Goal: Task Accomplishment & Management: Manage account settings

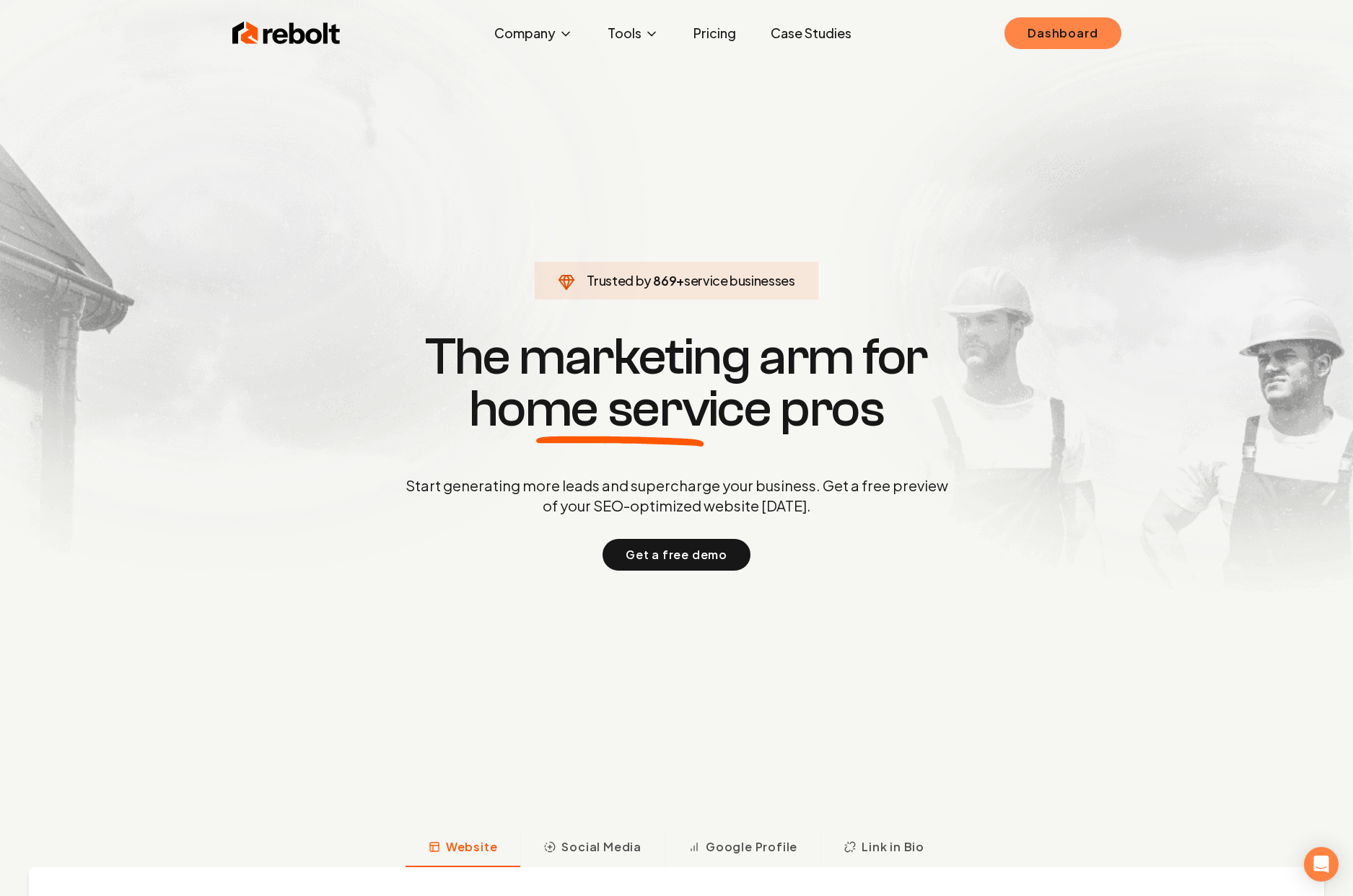
click at [1069, 32] on link "Dashboard" at bounding box center [1063, 33] width 116 height 32
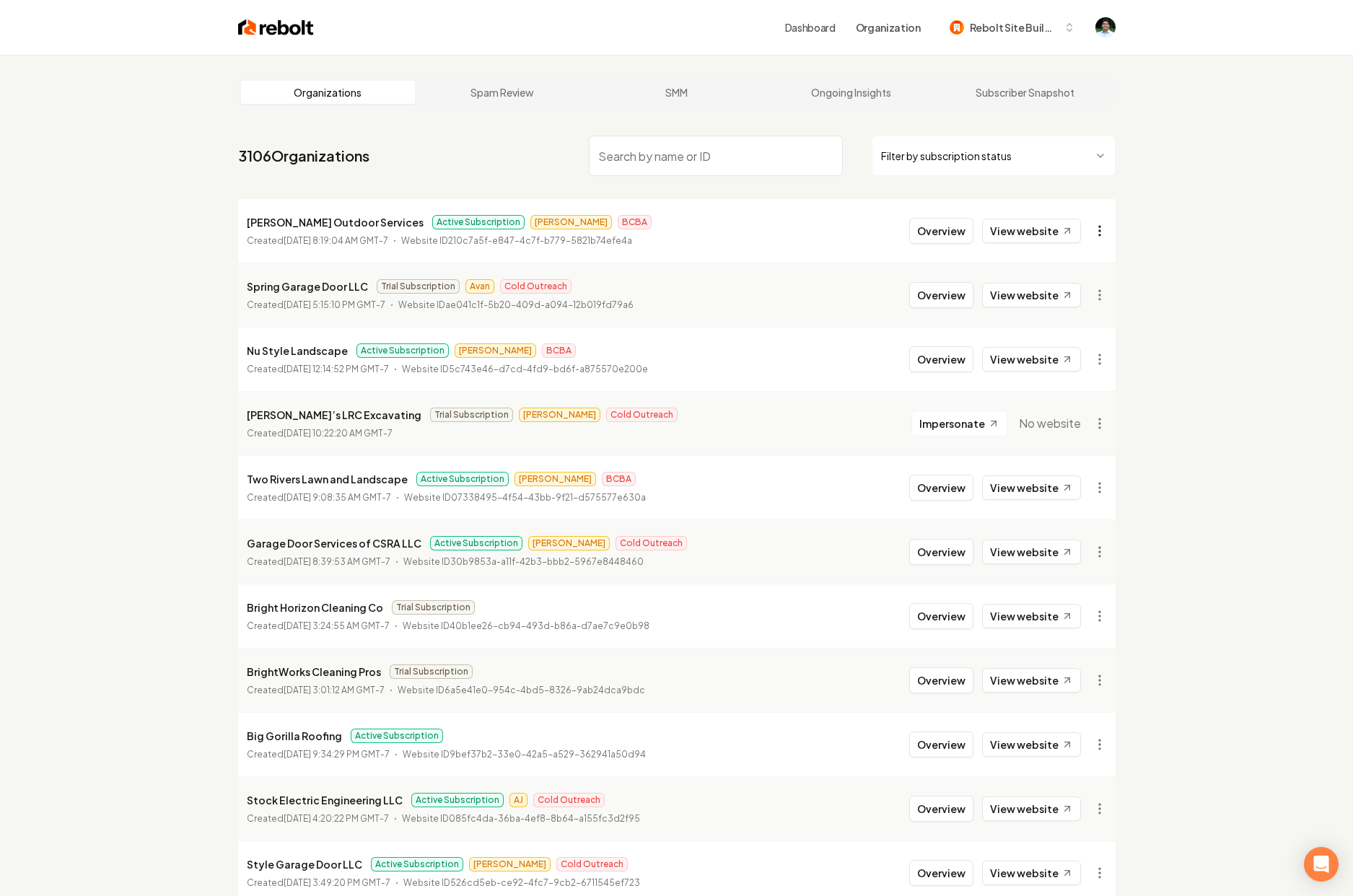
click at [1105, 236] on html "Dashboard Organization Rebolt Site Builder Organizations Spam Review SMM Ongoin…" at bounding box center [676, 448] width 1353 height 896
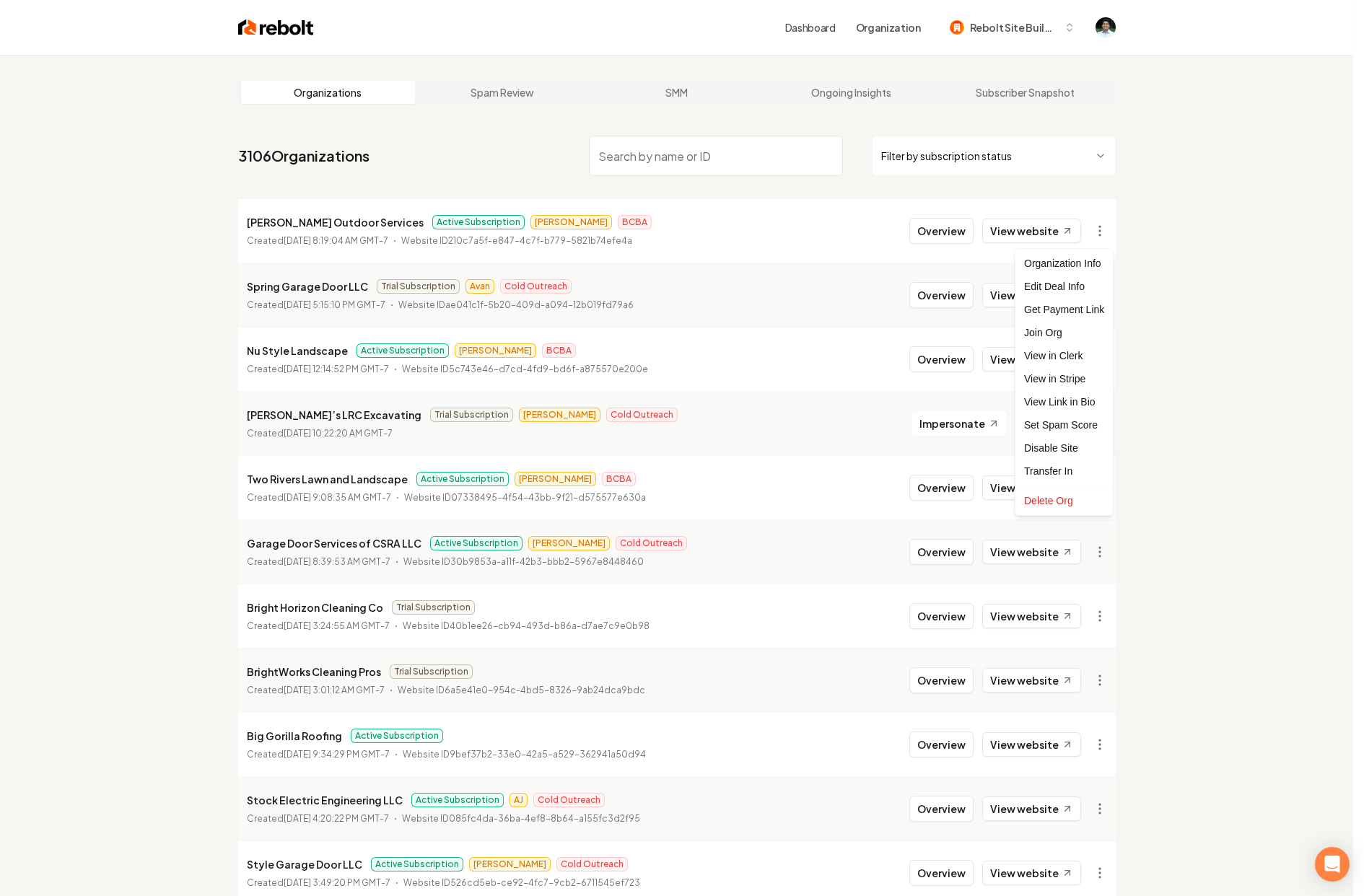
click at [801, 261] on html "Dashboard Organization Rebolt Site Builder Organizations Spam Review SMM Ongoin…" at bounding box center [682, 448] width 1364 height 896
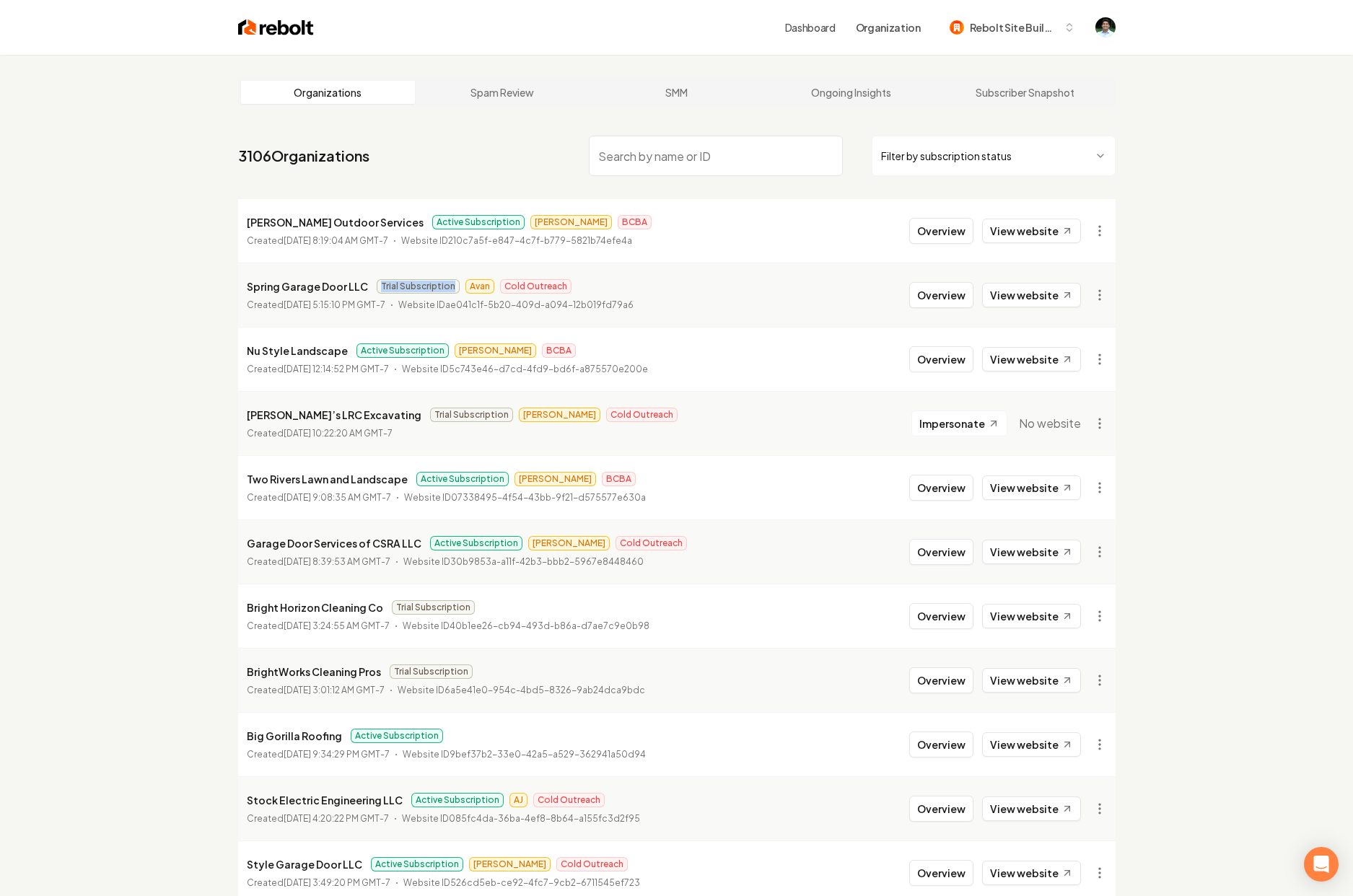
drag, startPoint x: 376, startPoint y: 286, endPoint x: 444, endPoint y: 285, distance: 68.0
click at [444, 285] on span "Trial Subscription" at bounding box center [418, 287] width 83 height 14
click at [982, 30] on span "Rebolt Site Builder" at bounding box center [1014, 28] width 88 height 15
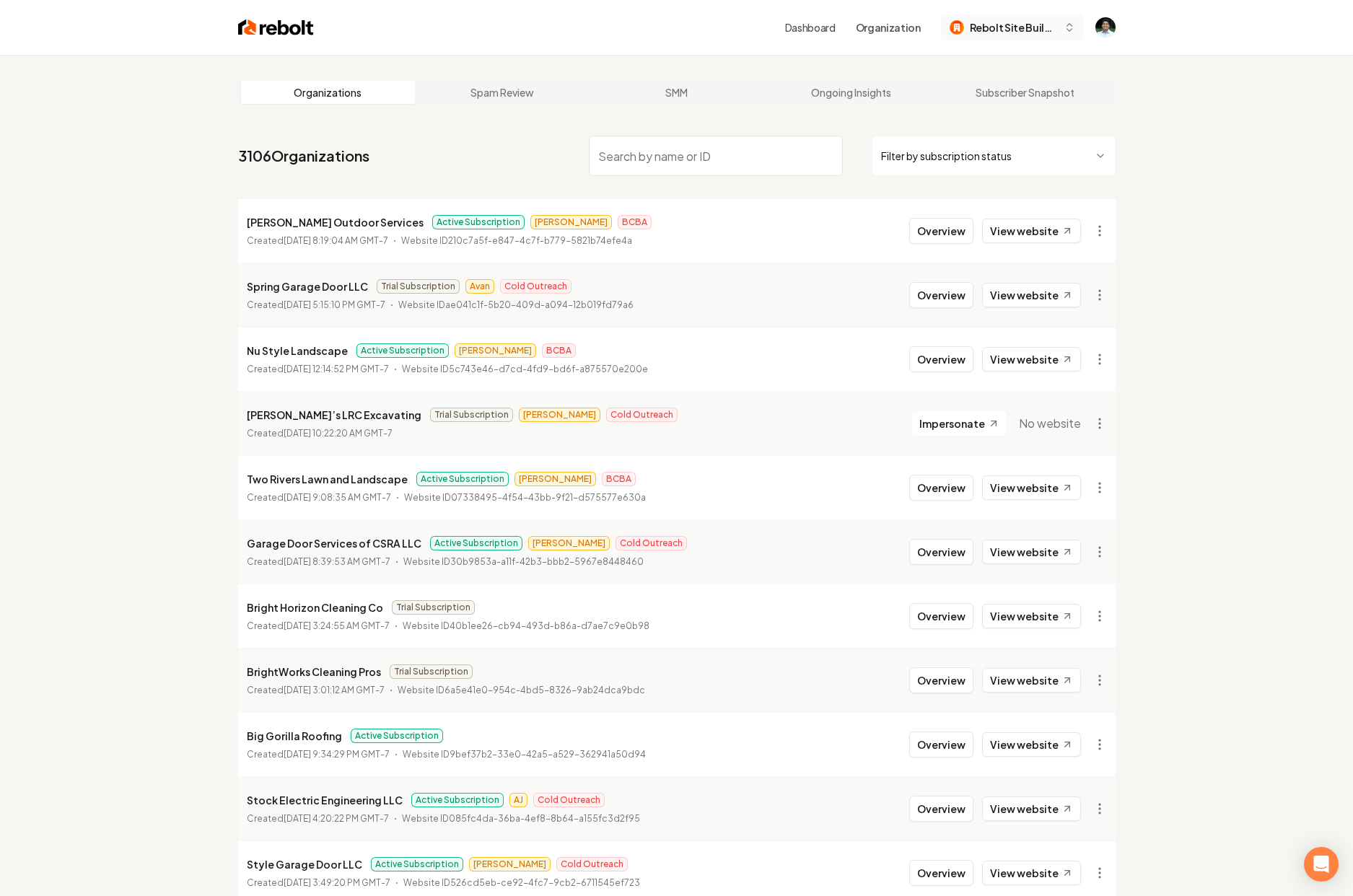
click at [1022, 35] on button "Rebolt Site Builder" at bounding box center [1012, 28] width 143 height 26
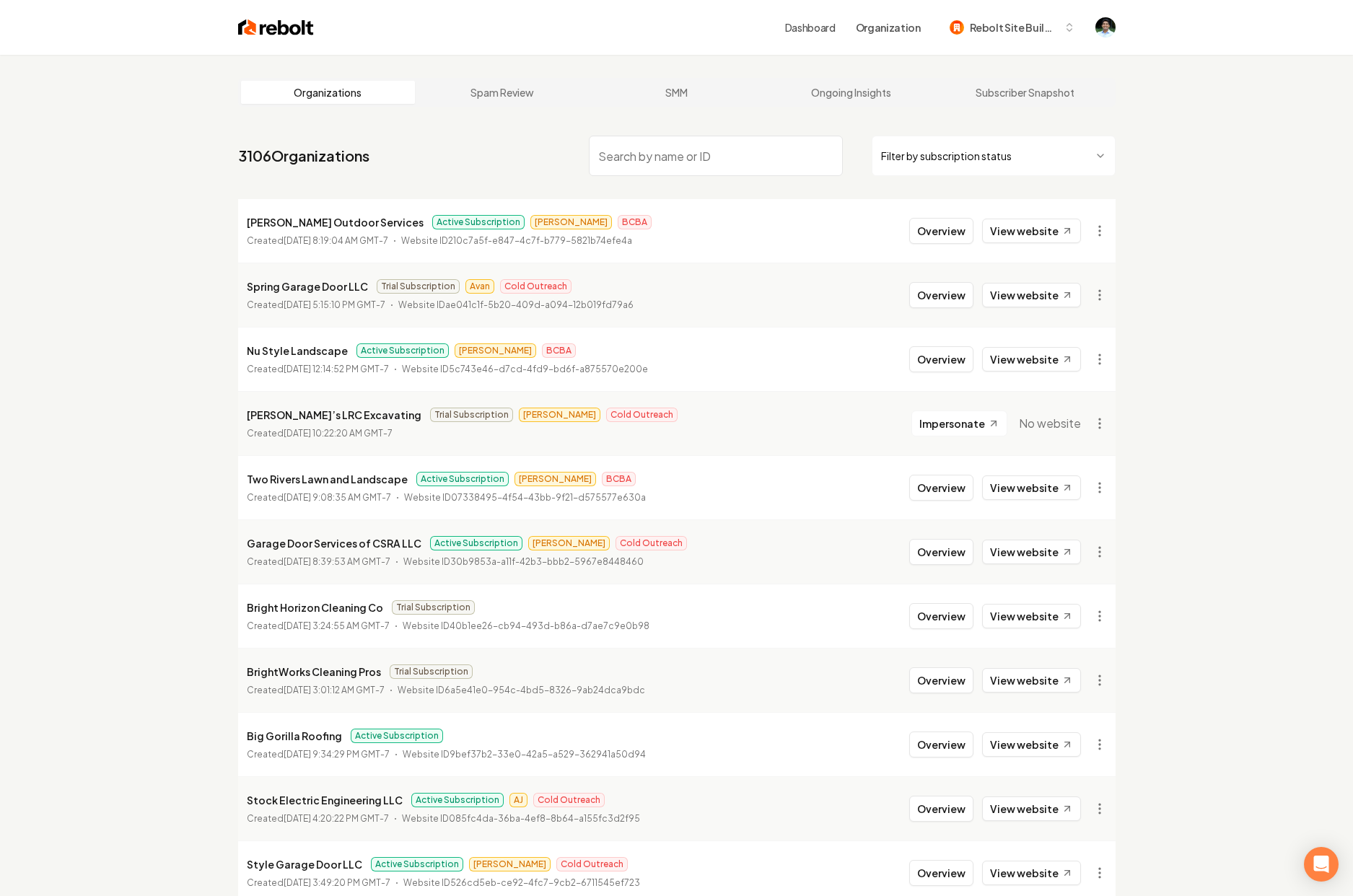
click at [798, 26] on link "Dashboard" at bounding box center [811, 28] width 51 height 14
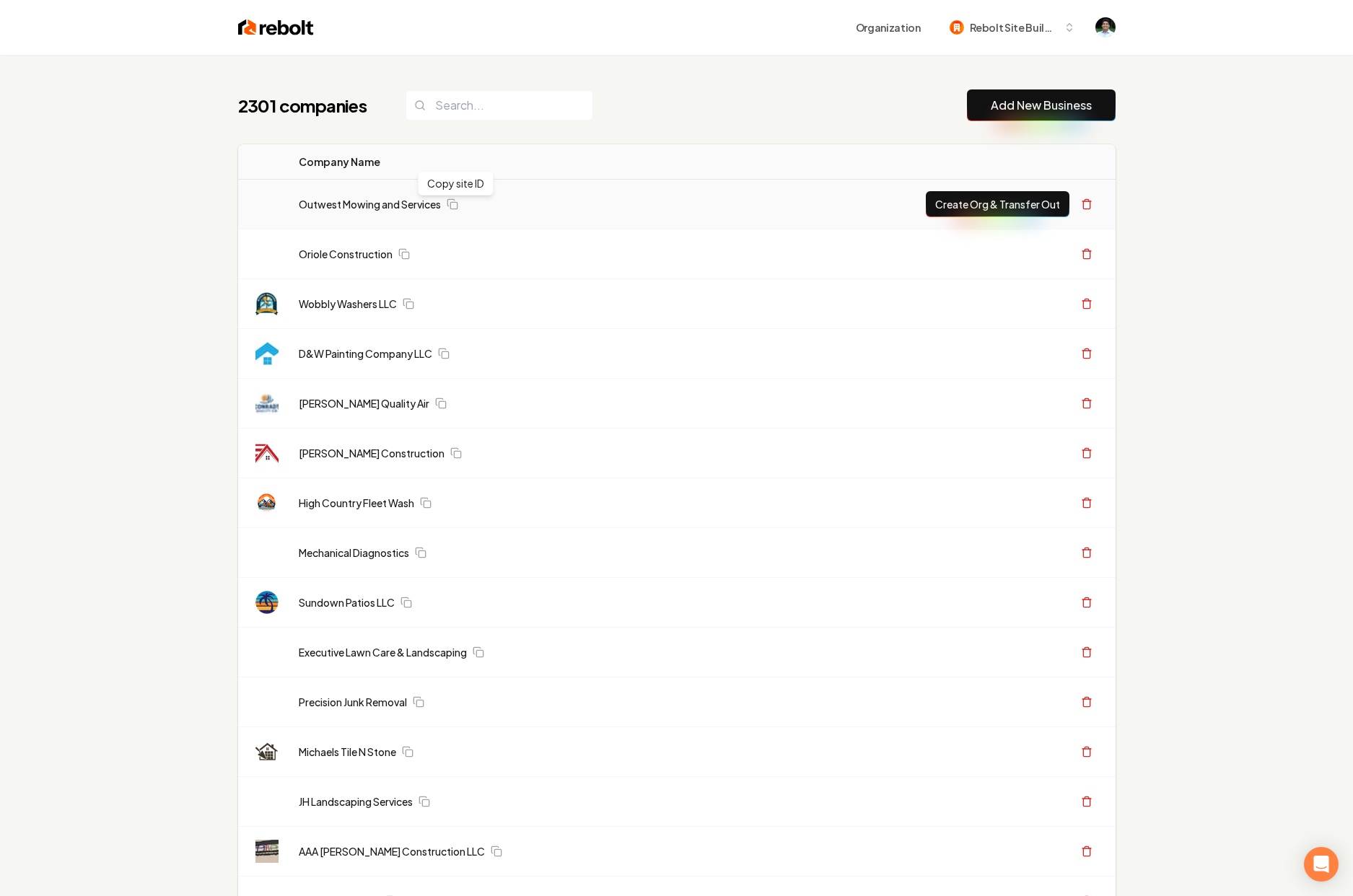
click at [958, 208] on button "Create Org & Transfer Out" at bounding box center [998, 204] width 143 height 26
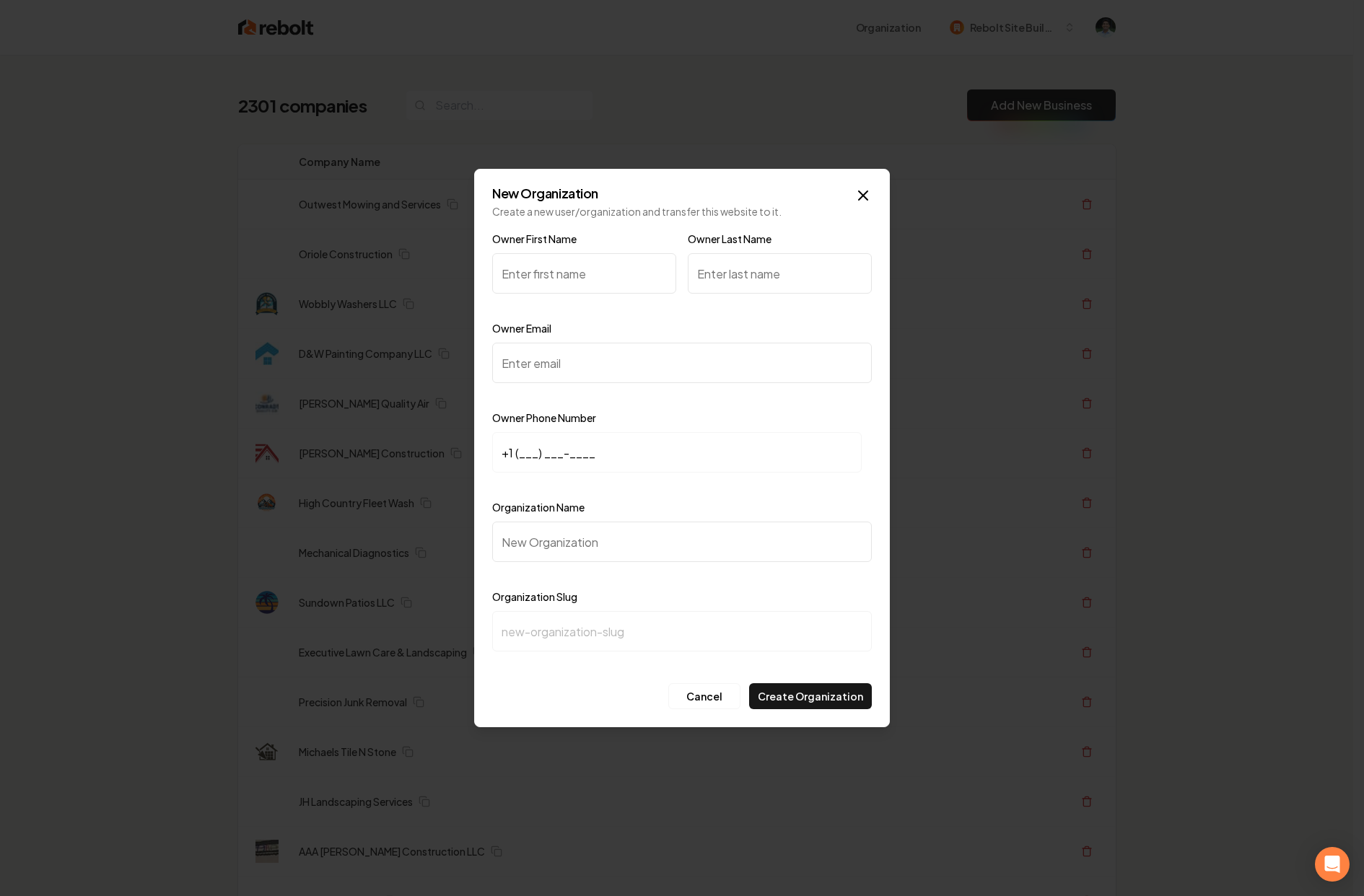
click at [765, 268] on input "Owner Last Name" at bounding box center [780, 274] width 184 height 41
click at [568, 372] on input "Owner Email" at bounding box center [682, 363] width 379 height 41
click at [550, 452] on input "+1 (___) ___-____" at bounding box center [677, 452] width 369 height 41
click at [548, 554] on input "Organization Name" at bounding box center [682, 542] width 379 height 41
click at [856, 200] on icon "button" at bounding box center [863, 195] width 17 height 17
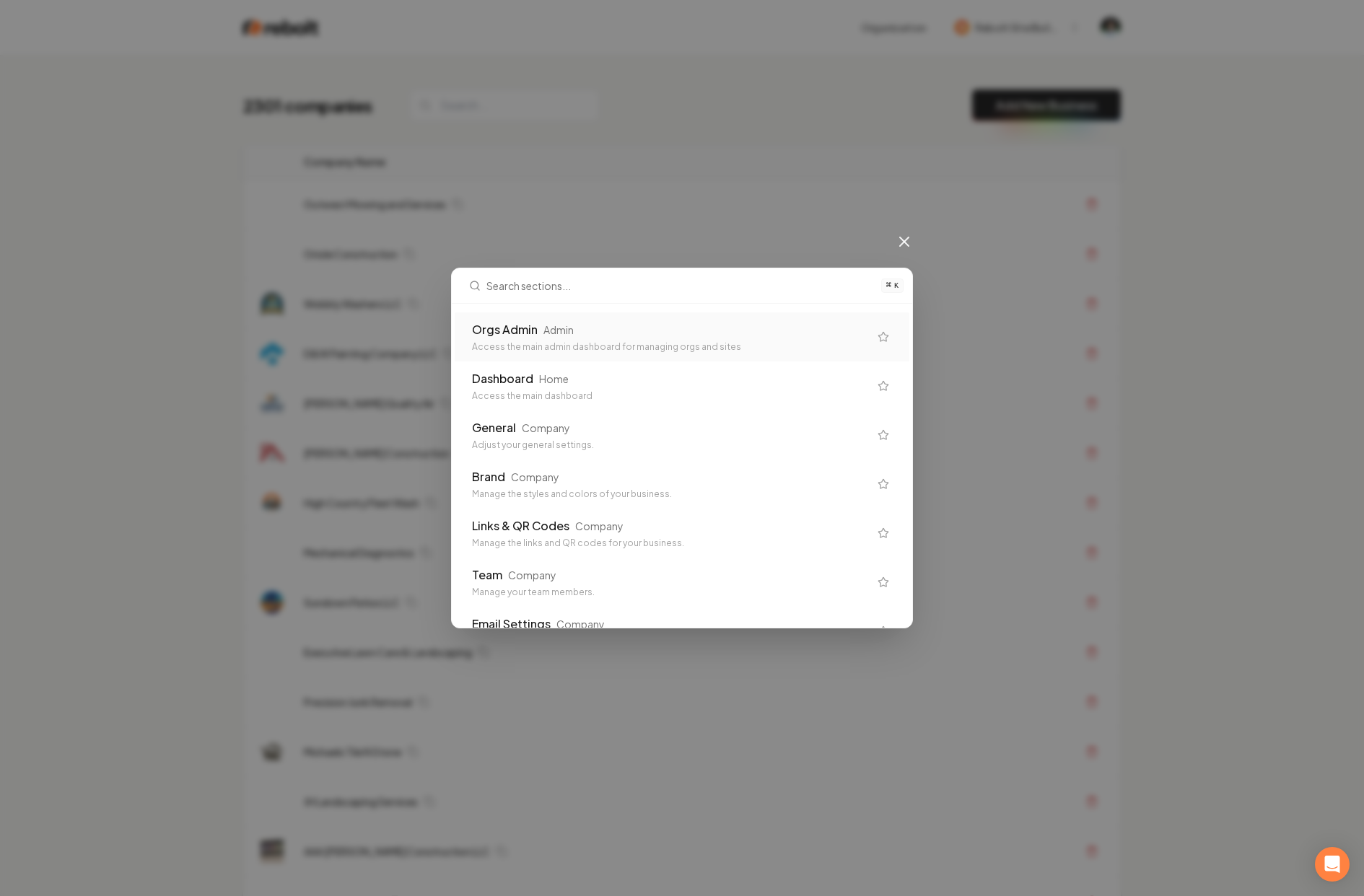
click at [672, 338] on div "Orgs Admin Admin" at bounding box center [670, 330] width 397 height 17
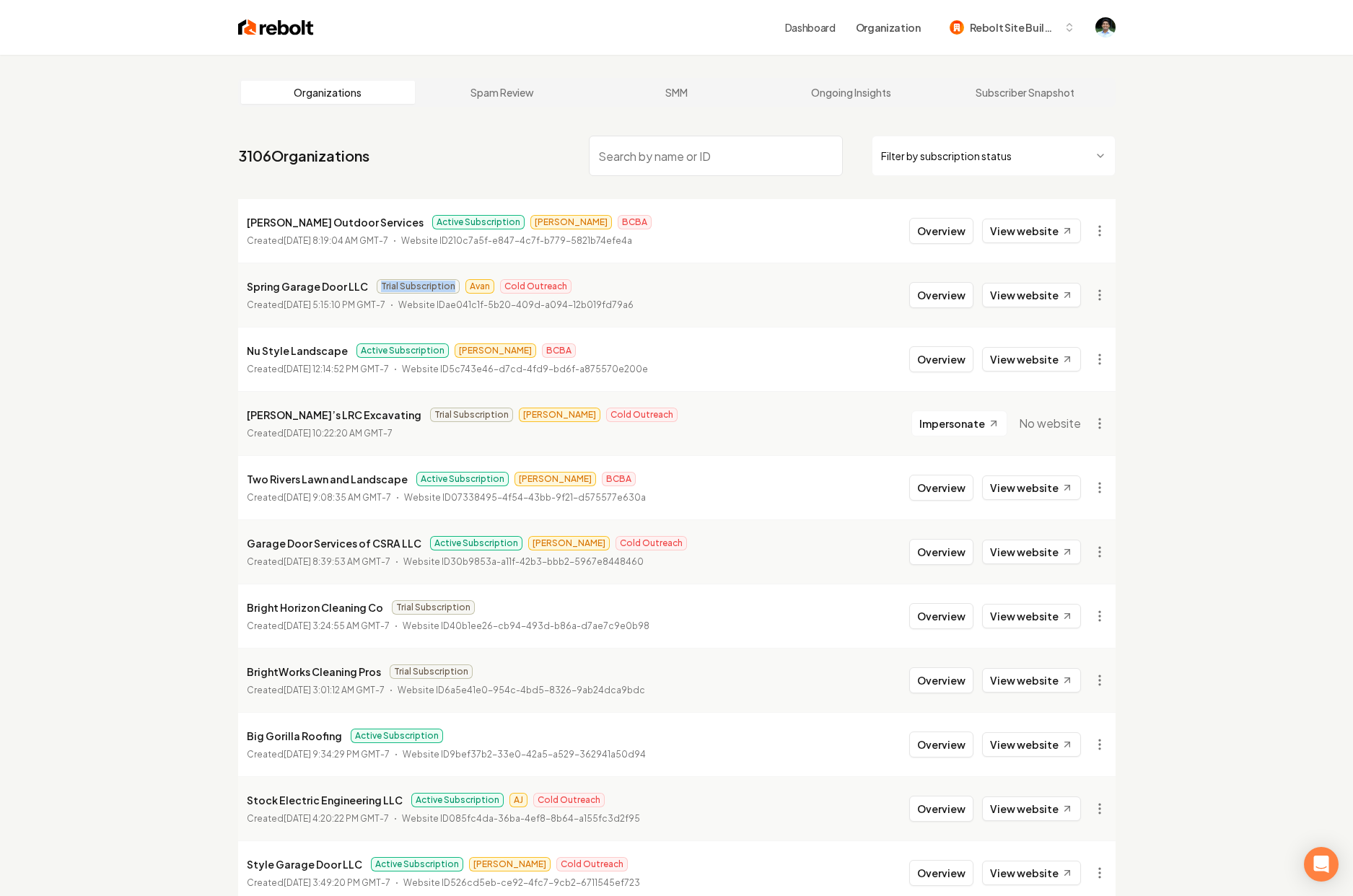
drag, startPoint x: 376, startPoint y: 286, endPoint x: 445, endPoint y: 289, distance: 69.1
click at [445, 289] on span "Trial Subscription" at bounding box center [418, 287] width 83 height 14
drag, startPoint x: 463, startPoint y: 287, endPoint x: 493, endPoint y: 285, distance: 30.1
click at [495, 284] on div "Trial Subscription Avan Cold Outreach" at bounding box center [473, 287] width 195 height 14
drag, startPoint x: 498, startPoint y: 287, endPoint x: 563, endPoint y: 287, distance: 65.0
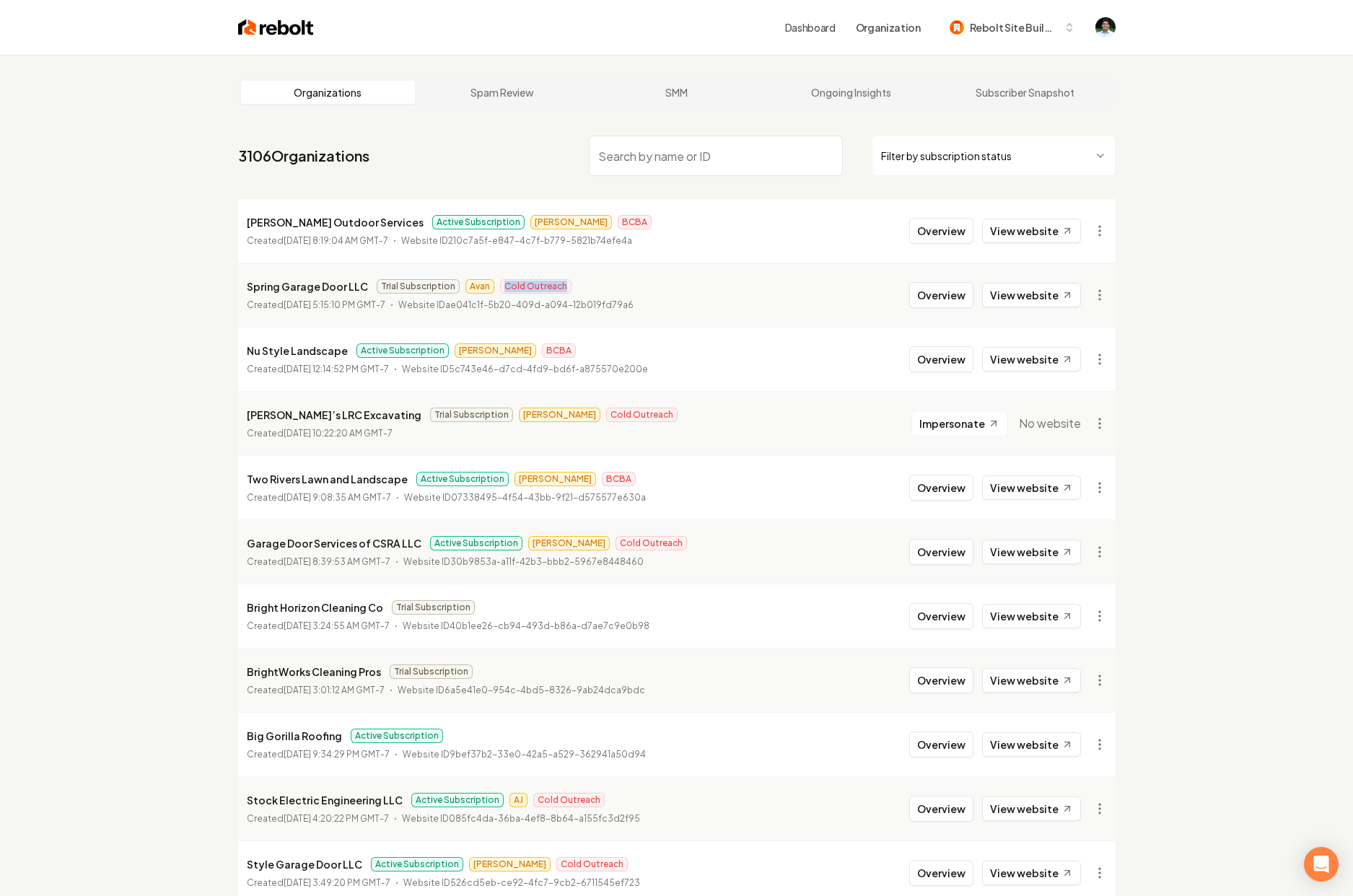
click at [563, 287] on div "Spring Garage Door LLC Trial Subscription Avan Cold Outreach" at bounding box center [440, 287] width 387 height 17
click at [1103, 297] on html "Dashboard Organization Rebolt Site Builder Organizations Spam Review SMM Ongoin…" at bounding box center [676, 448] width 1353 height 896
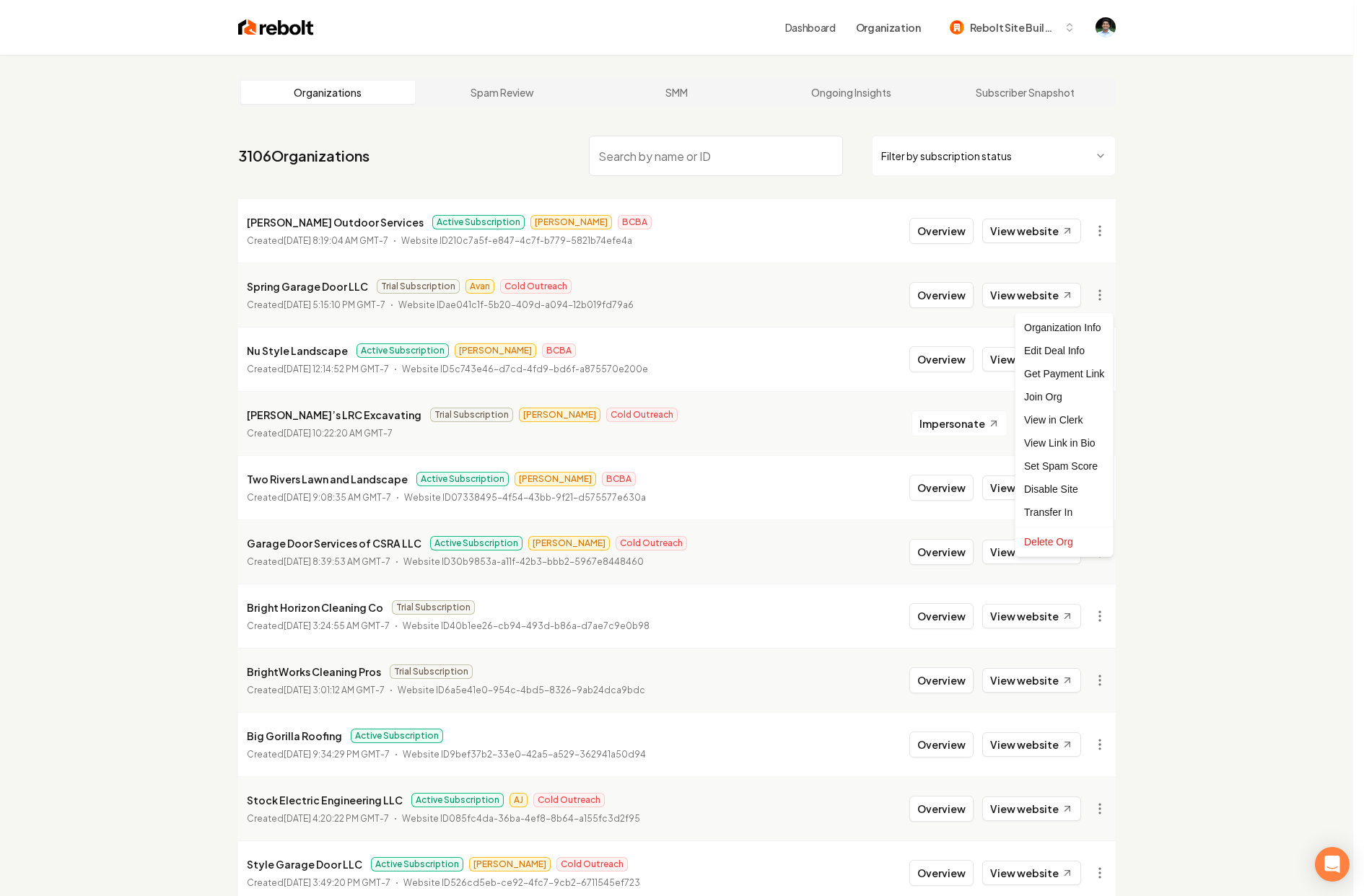
click at [1113, 290] on html "Dashboard Organization Rebolt Site Builder Organizations Spam Review SMM Ongoin…" at bounding box center [682, 448] width 1364 height 896
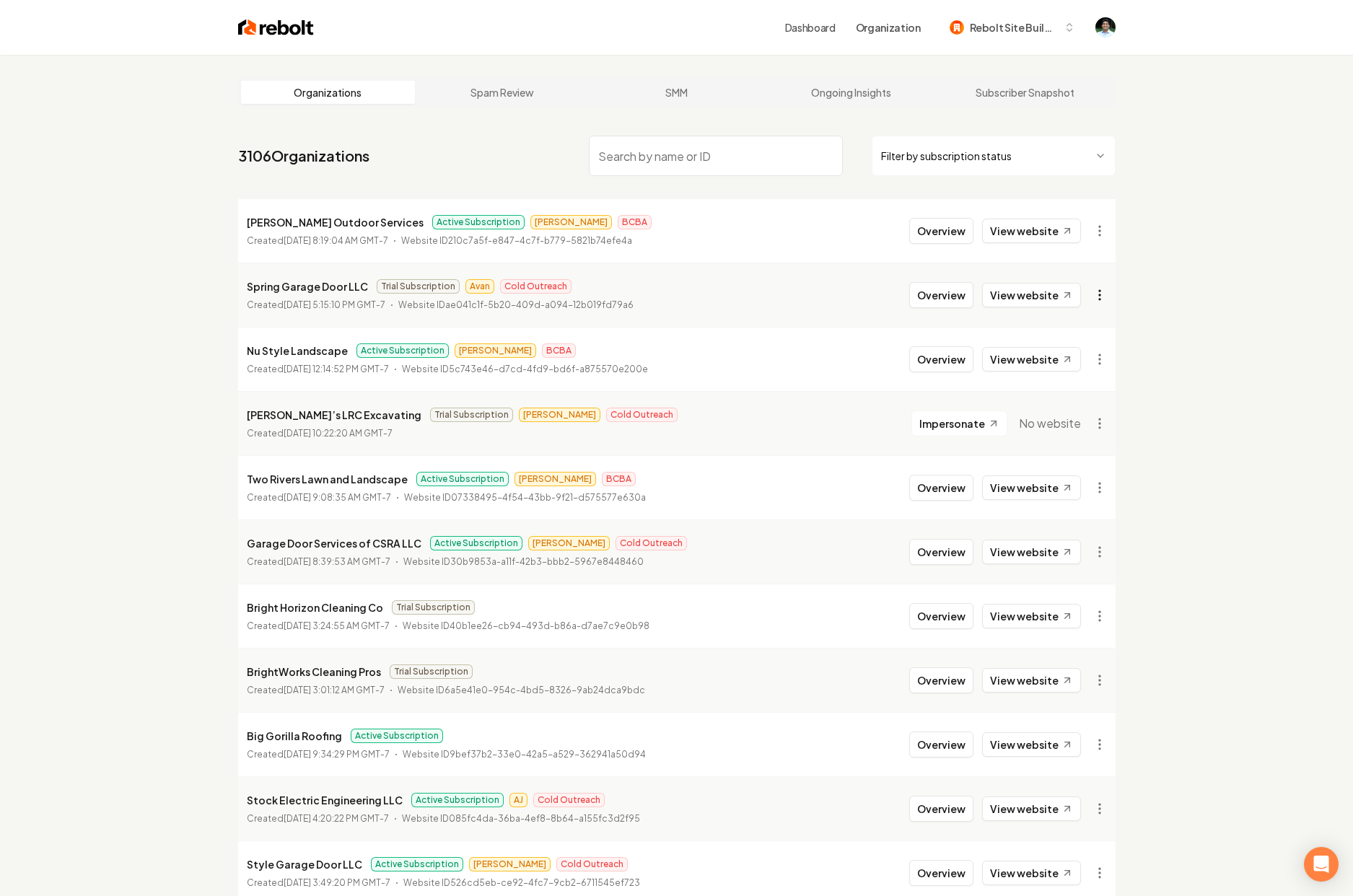
click at [1105, 295] on html "Dashboard Organization Rebolt Site Builder Organizations Spam Review SMM Ongoin…" at bounding box center [676, 448] width 1353 height 896
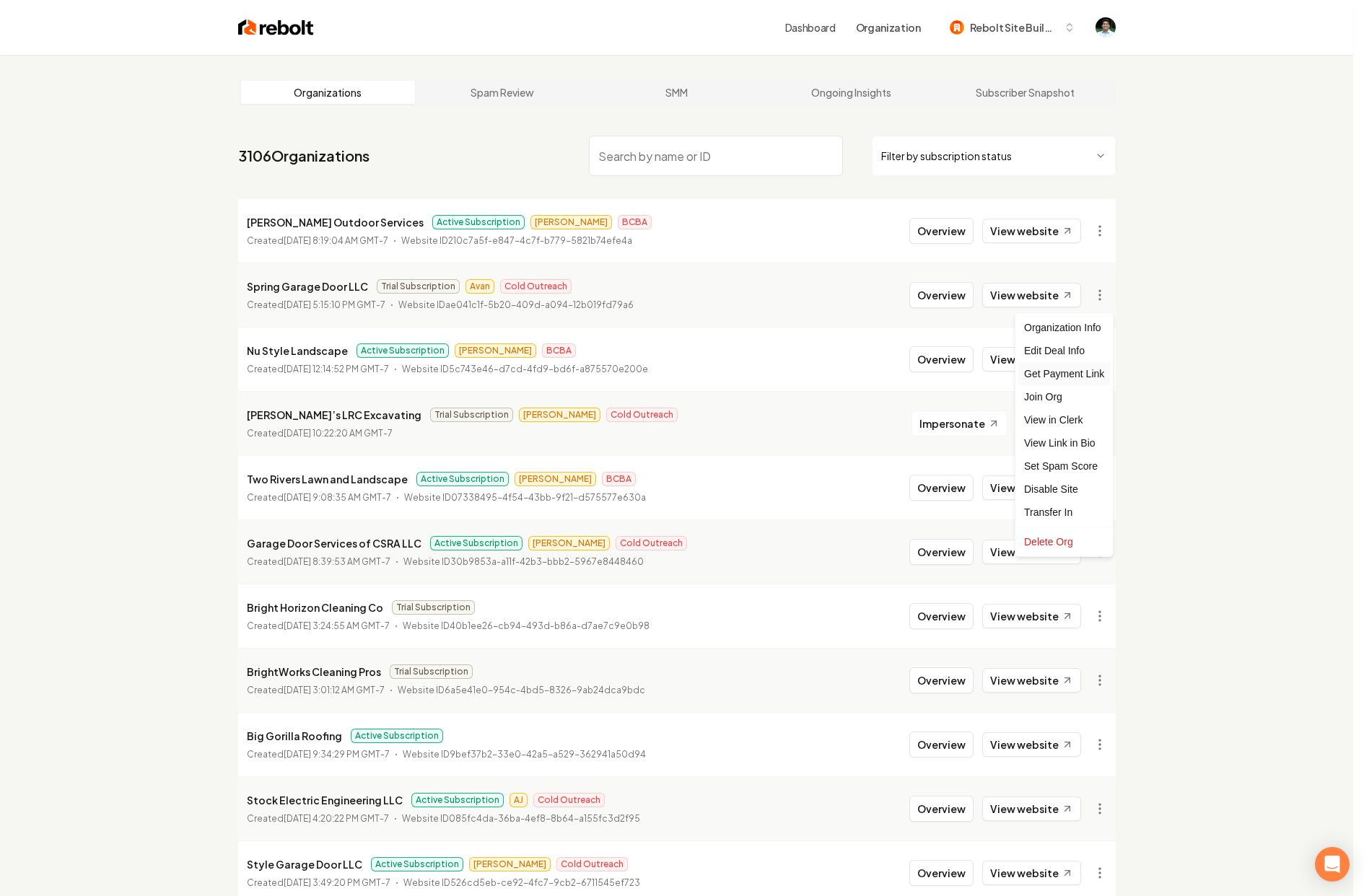
click at [1077, 376] on div "Get Payment Link" at bounding box center [1064, 373] width 92 height 23
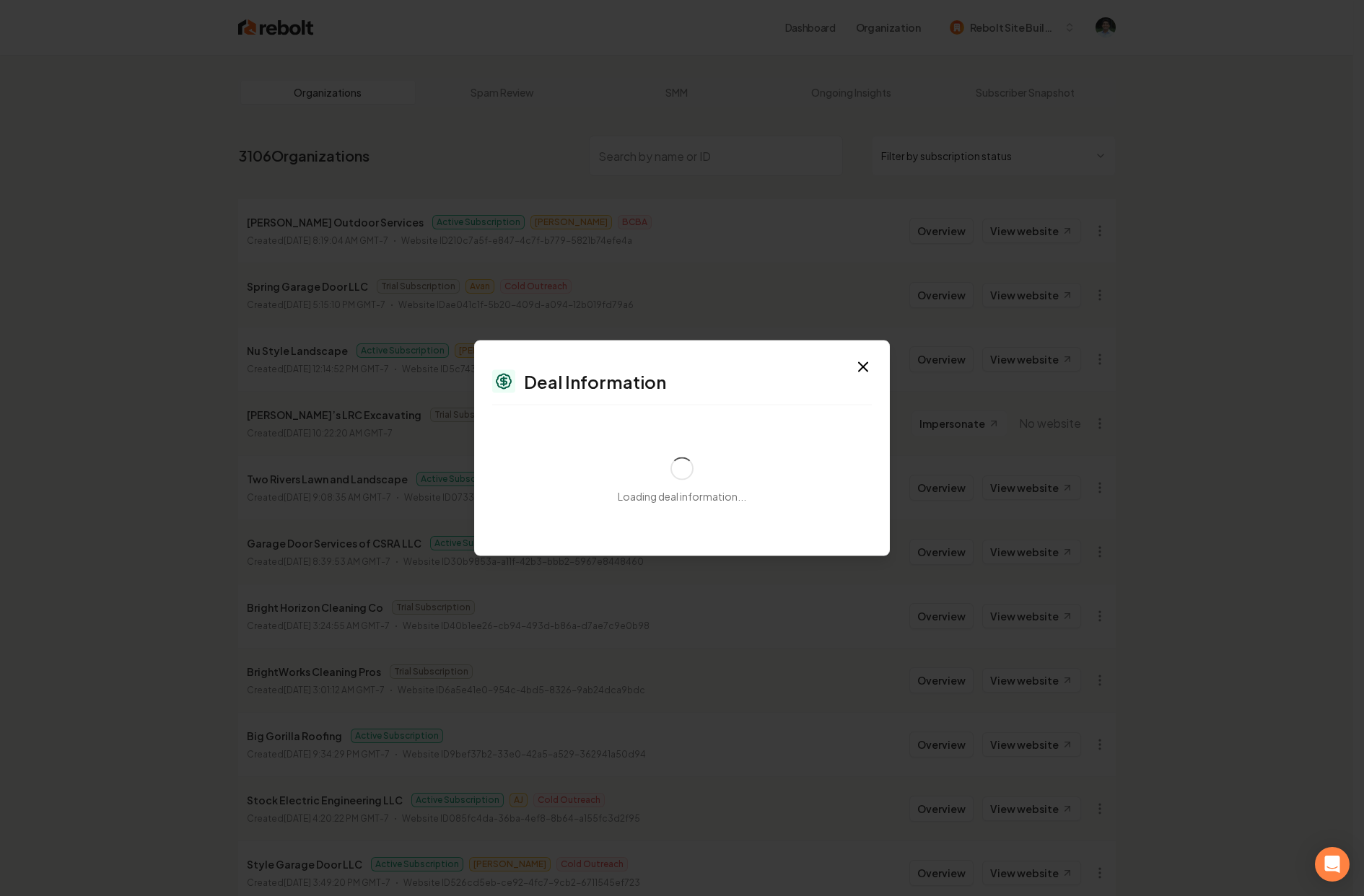
select select "**********"
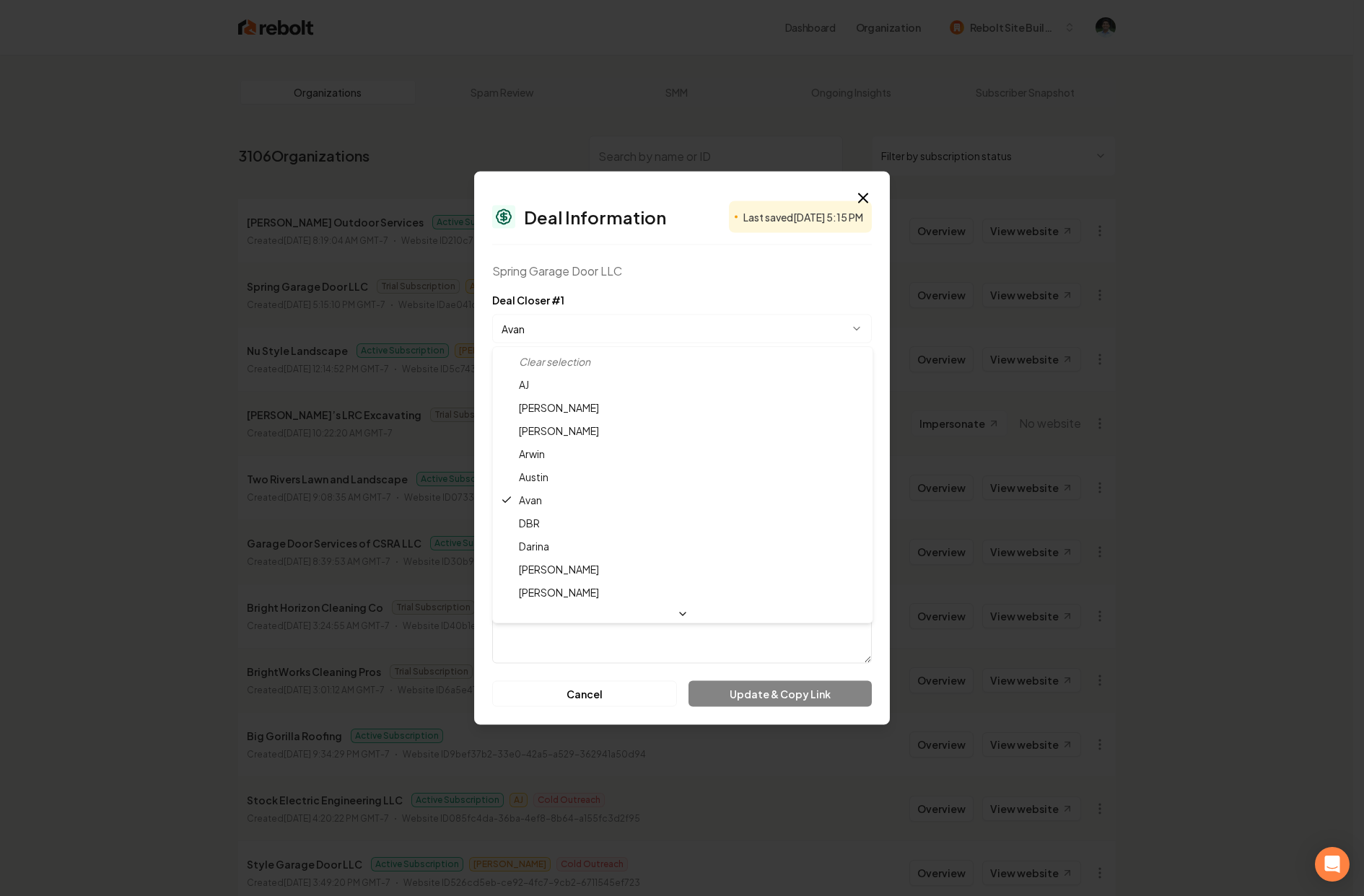
click at [620, 330] on body "Dashboard Organization Rebolt Site Builder Organizations Spam Review SMM Ongoin…" at bounding box center [676, 448] width 1353 height 896
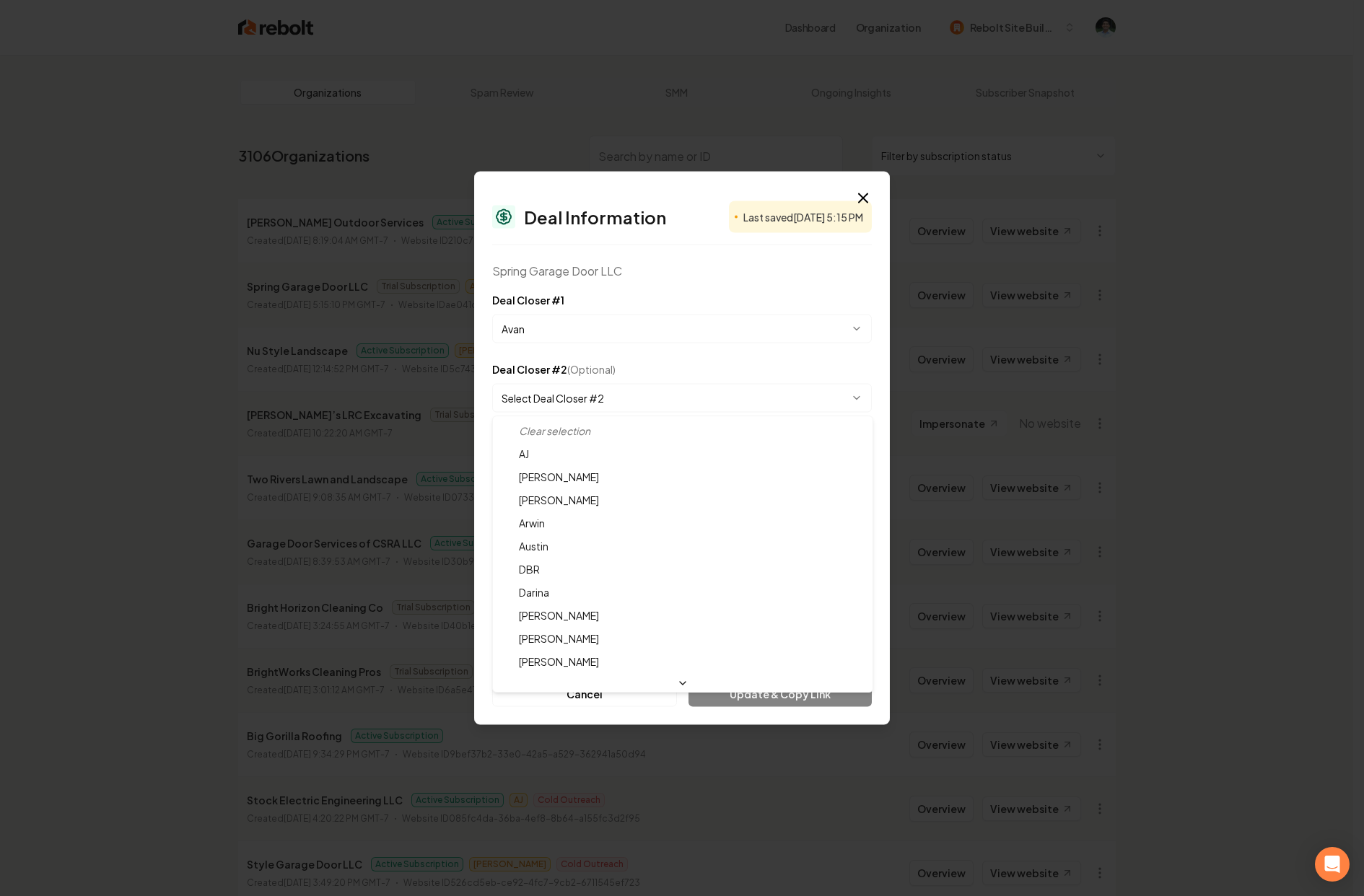
click at [592, 397] on body "Dashboard Organization Rebolt Site Builder Organizations Spam Review SMM Ongoin…" at bounding box center [676, 448] width 1353 height 896
click at [639, 369] on body "Dashboard Organization Rebolt Site Builder Organizations Spam Review SMM Ongoin…" at bounding box center [676, 448] width 1353 height 896
click at [578, 472] on body "Dashboard Organization Rebolt Site Builder Organizations Spam Review SMM Ongoin…" at bounding box center [676, 448] width 1353 height 896
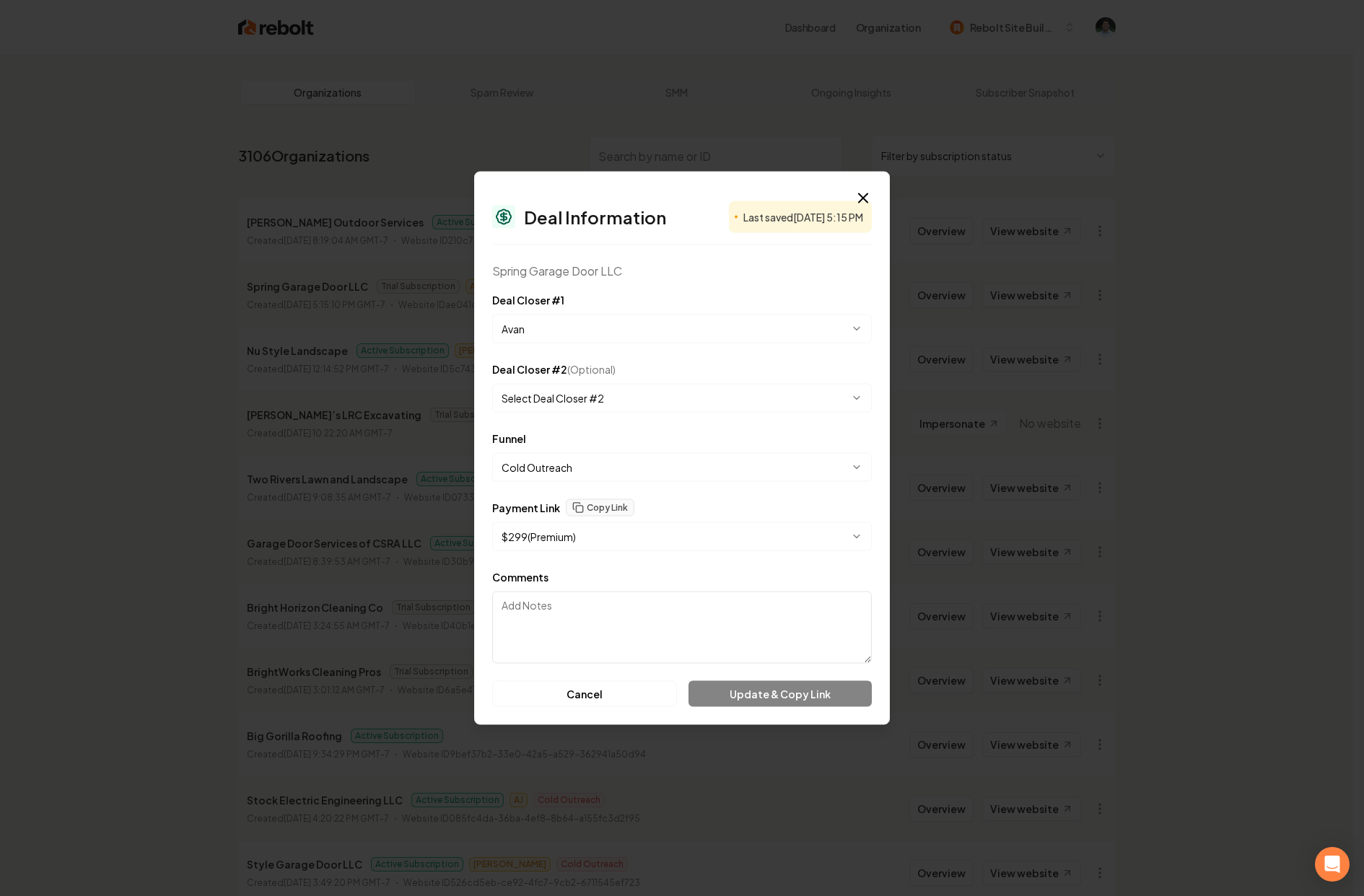
click at [752, 690] on div "Cancel Update & Copy Link" at bounding box center [682, 694] width 379 height 26
click at [621, 618] on textarea "Comments" at bounding box center [682, 627] width 379 height 72
click at [612, 502] on button "Copy Link" at bounding box center [600, 508] width 69 height 17
click at [856, 199] on icon "button" at bounding box center [863, 198] width 17 height 17
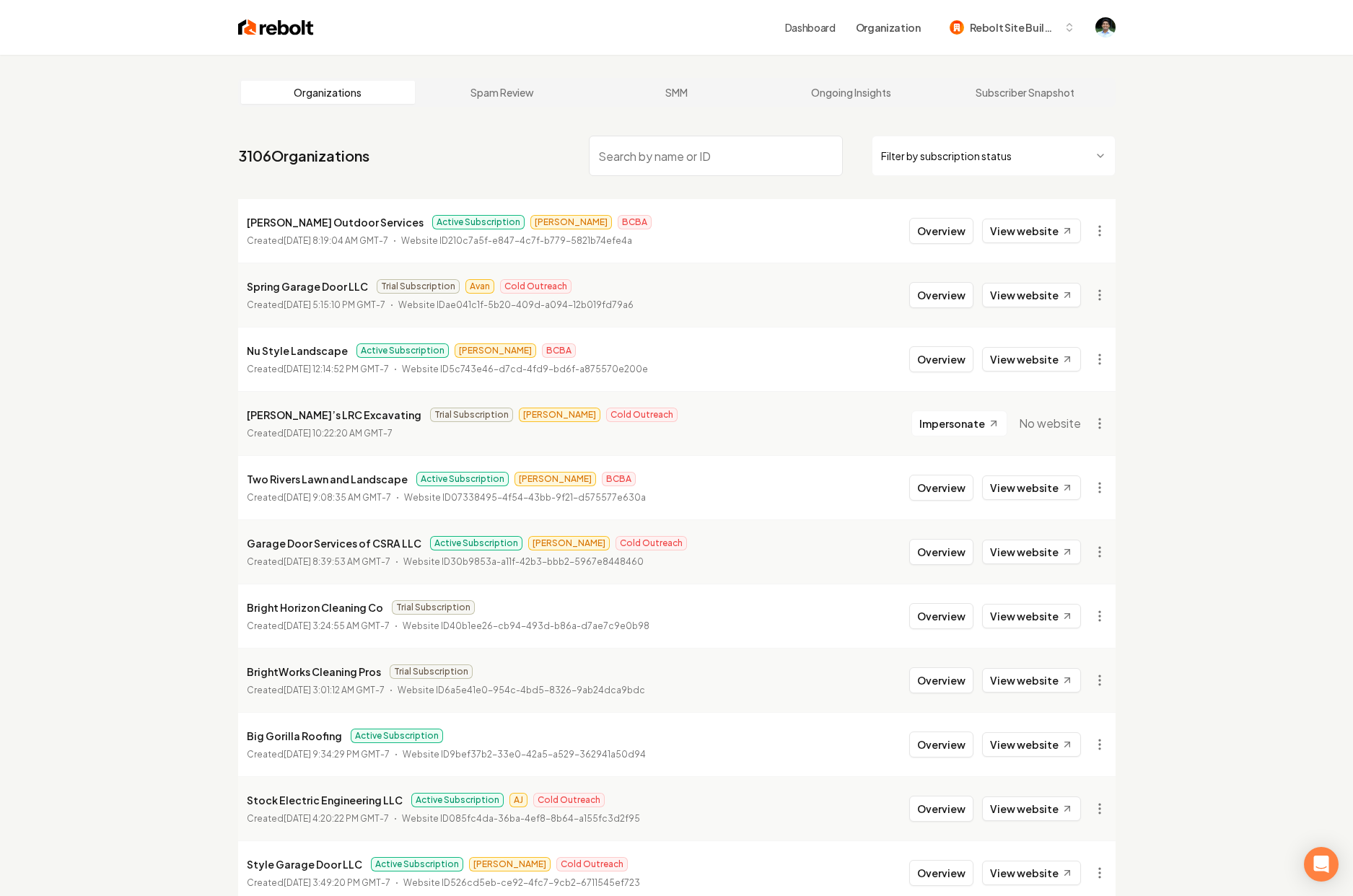
click at [397, 285] on span "Trial Subscription" at bounding box center [418, 287] width 83 height 14
click at [932, 300] on button "Overview" at bounding box center [941, 295] width 64 height 26
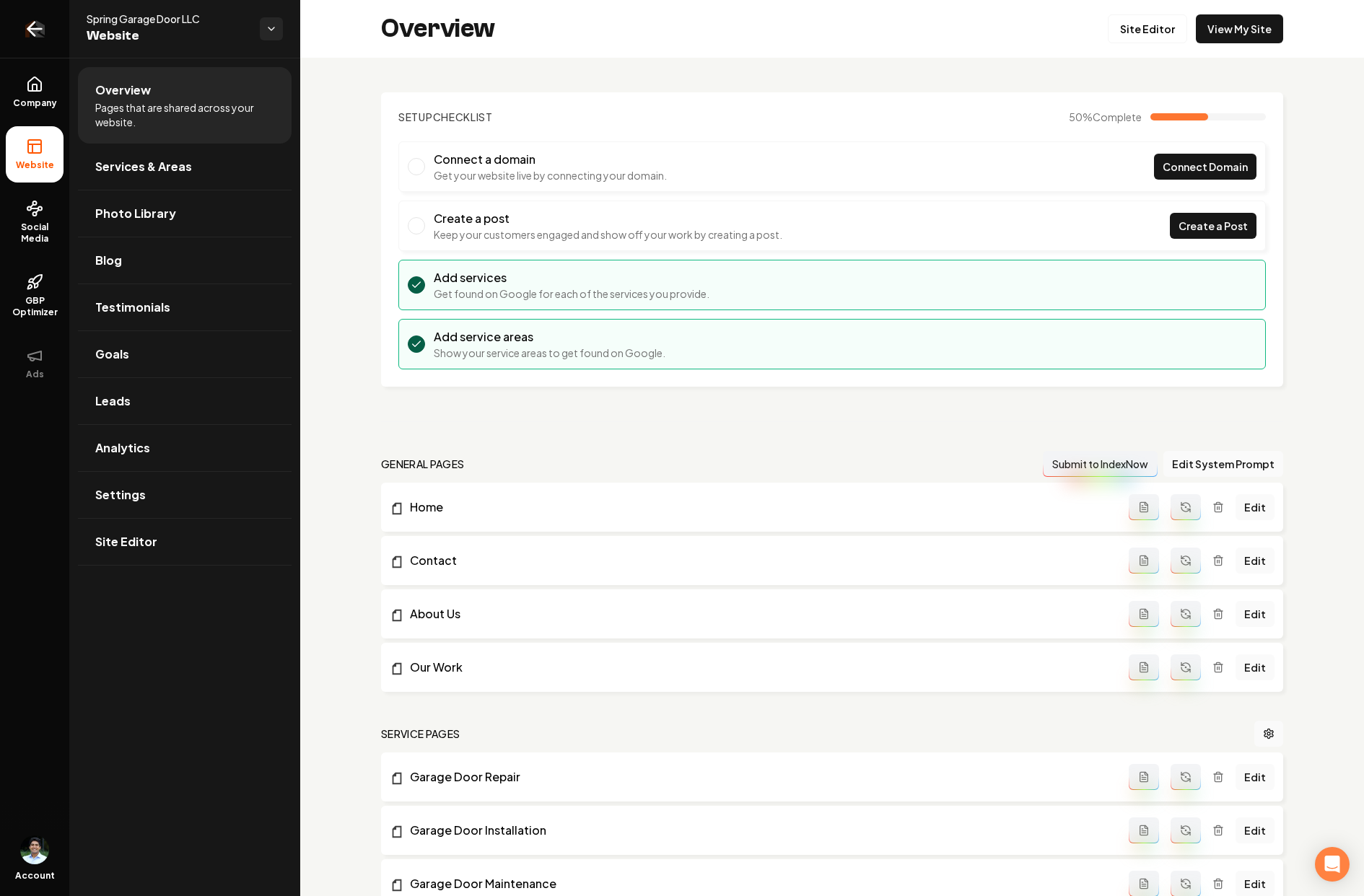
click at [46, 38] on link "Return to dashboard" at bounding box center [35, 29] width 70 height 58
